Goal: Find specific page/section: Find specific page/section

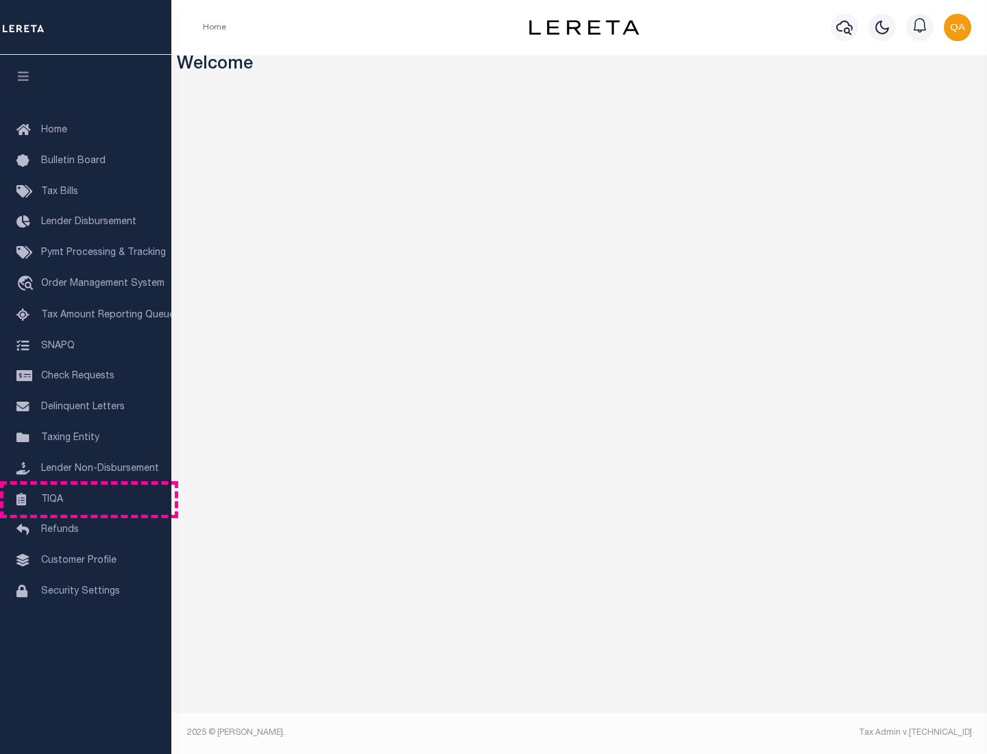
click at [86, 499] on link "TIQA" at bounding box center [85, 500] width 171 height 31
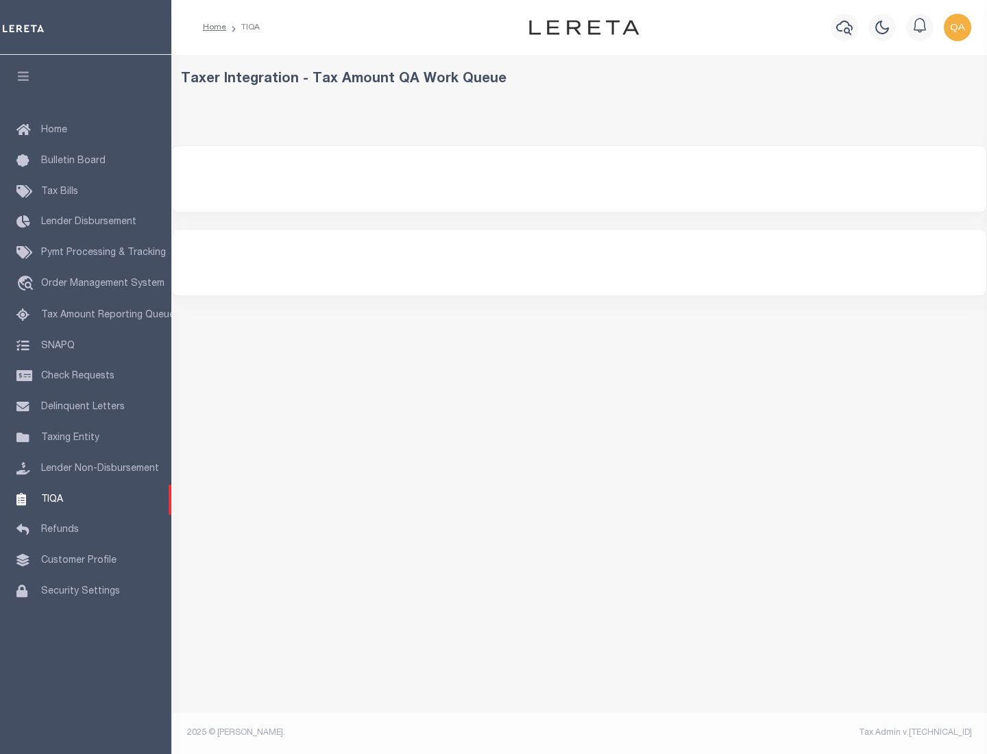
select select "200"
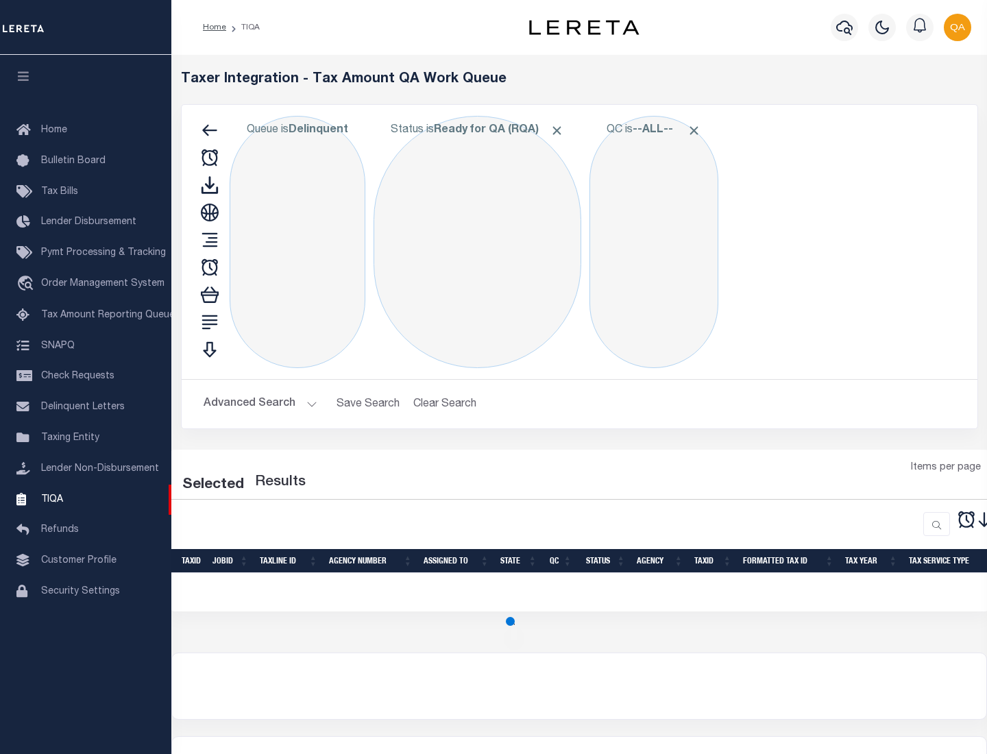
select select "200"
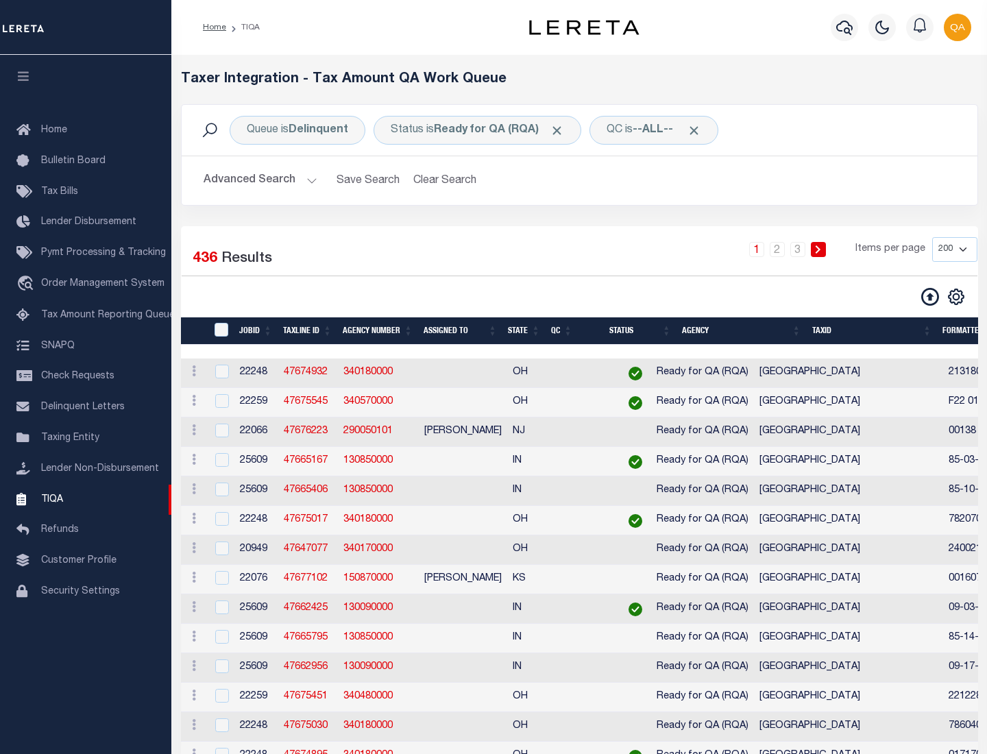
click at [562, 130] on span "Click to Remove" at bounding box center [557, 130] width 14 height 14
